Goal: Use online tool/utility: Utilize a website feature to perform a specific function

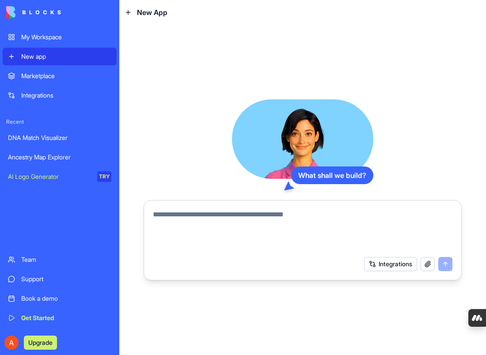
click at [38, 159] on div "Ancestry Map Explorer" at bounding box center [59, 157] width 103 height 9
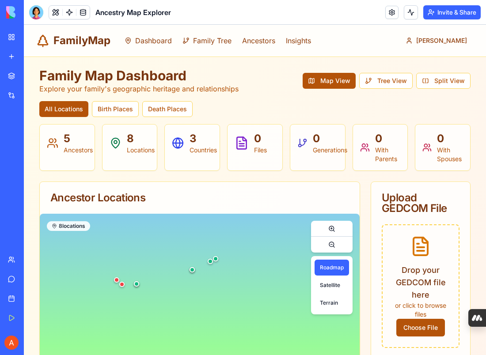
click at [434, 253] on div "Drop your GEDCOM file here or click to browse files Choose File" at bounding box center [420, 286] width 55 height 101
click at [38, 16] on div at bounding box center [36, 12] width 14 height 14
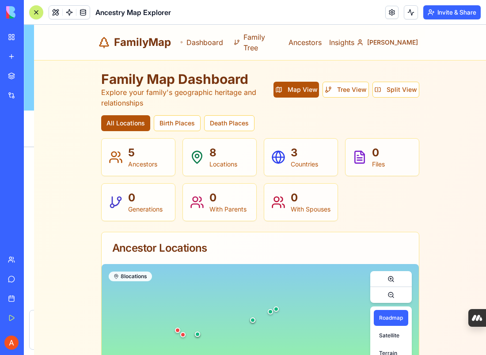
scroll to position [2326, 0]
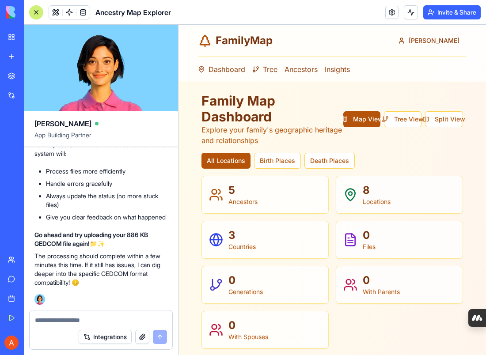
click at [121, 316] on textarea at bounding box center [101, 320] width 132 height 9
type textarea "**********"
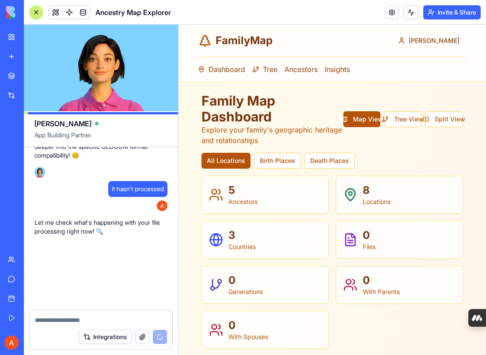
scroll to position [2797, 0]
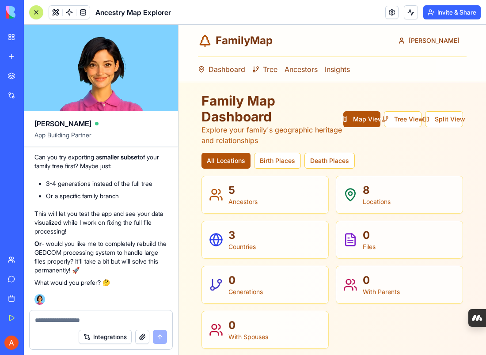
click at [232, 5] on header "Ancestry Map Explorer Invite & Share" at bounding box center [255, 12] width 462 height 25
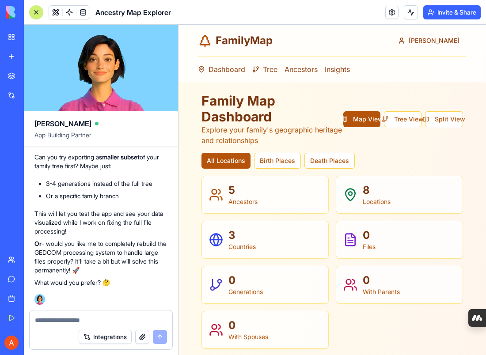
click at [33, 137] on div "DNA Match Visualizer" at bounding box center [20, 137] width 25 height 9
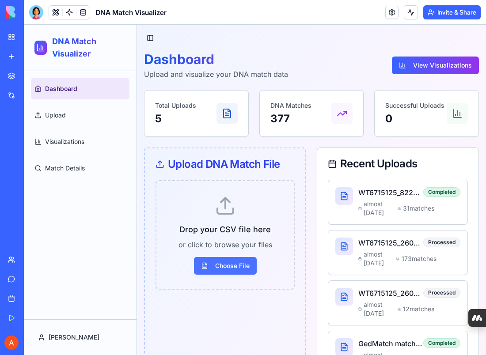
click at [231, 267] on span "Choose File" at bounding box center [225, 266] width 63 height 18
click at [24, 25] on input "Choose File" at bounding box center [24, 25] width 0 height 0
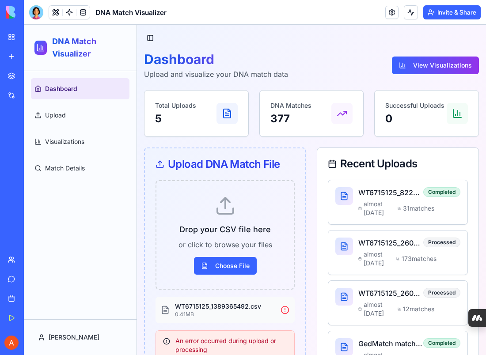
click at [340, 111] on icon at bounding box center [341, 113] width 11 height 11
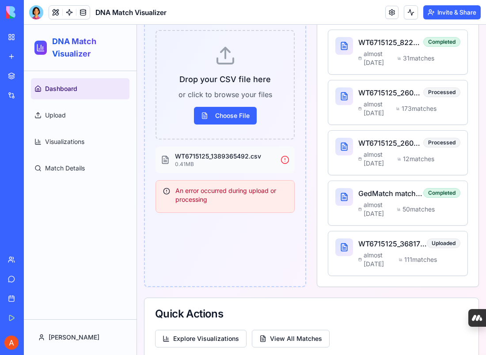
scroll to position [159, 0]
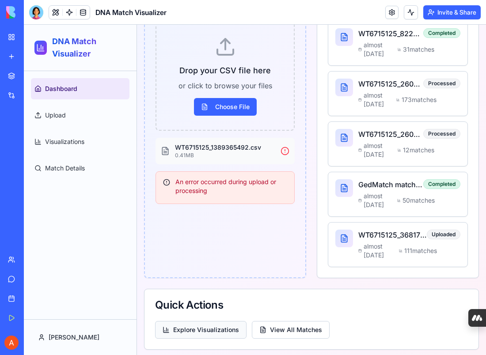
click at [213, 328] on button "Explore Visualizations" at bounding box center [200, 330] width 91 height 18
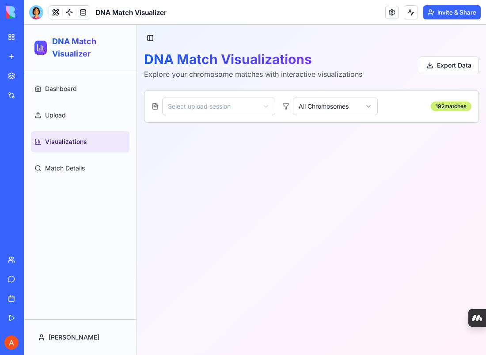
click at [220, 102] on html "DNA Match Visualizer Dashboard Upload Visualizations Match Details [PERSON_NAME…" at bounding box center [255, 190] width 462 height 330
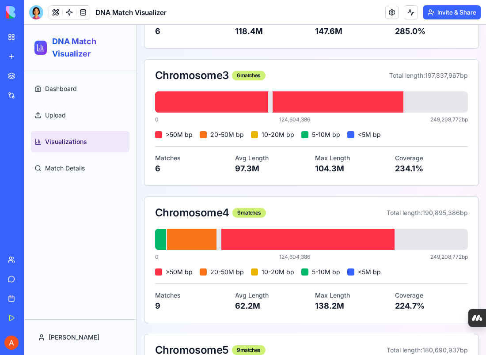
scroll to position [370, 0]
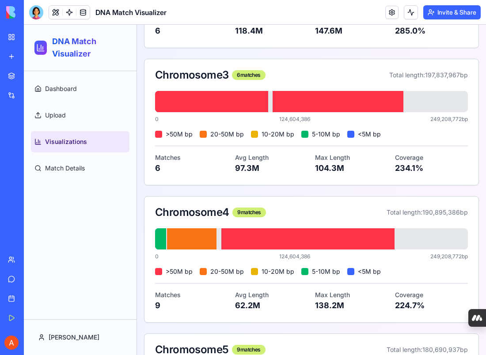
click at [205, 103] on div at bounding box center [211, 101] width 113 height 21
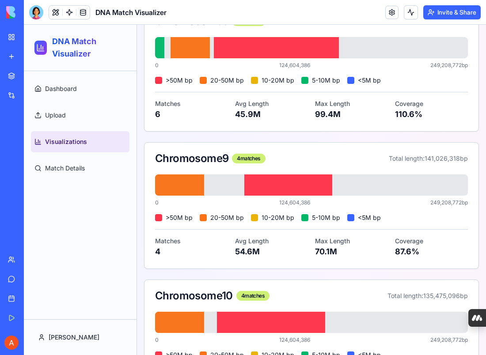
scroll to position [1130, 0]
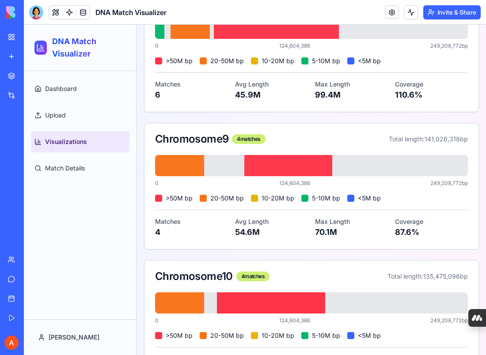
click at [263, 307] on div at bounding box center [271, 302] width 108 height 21
click at [68, 164] on span "Match Details" at bounding box center [65, 168] width 40 height 9
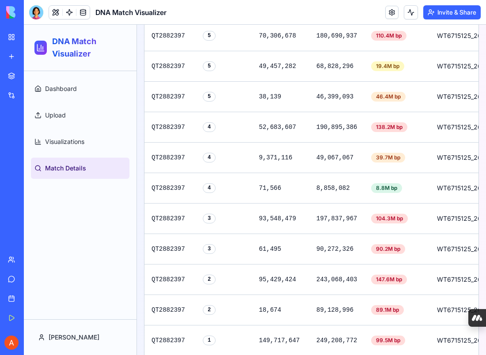
click at [68, 164] on span "Match Details" at bounding box center [65, 168] width 41 height 9
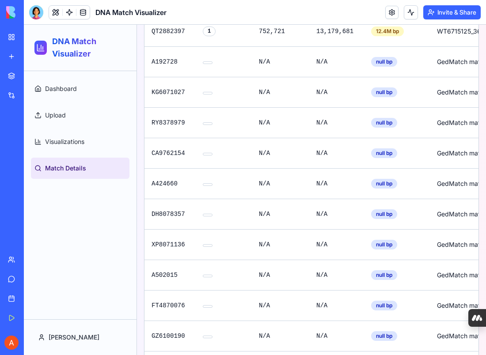
scroll to position [4504, 0]
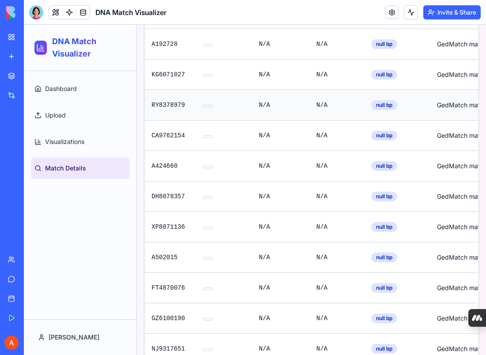
click at [174, 92] on td "RY8378979" at bounding box center [169, 105] width 51 height 30
click at [232, 90] on td at bounding box center [224, 105] width 56 height 30
click at [374, 100] on div "null bp" at bounding box center [384, 105] width 26 height 10
click at [377, 100] on div "null bp" at bounding box center [384, 105] width 26 height 10
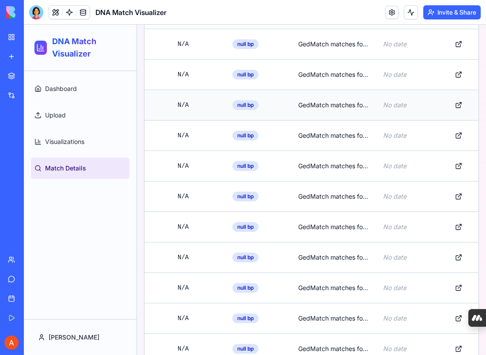
scroll to position [0, 140]
click at [455, 97] on button at bounding box center [458, 105] width 18 height 16
click at [457, 97] on button at bounding box center [458, 105] width 18 height 16
